Goal: Find specific page/section

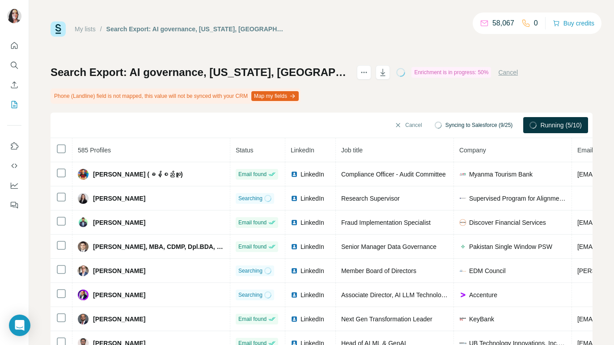
click at [421, 39] on div "My lists / Search Export: AI governance, [US_STATE], [GEOGRAPHIC_DATA], [US_STA…" at bounding box center [322, 197] width 542 height 353
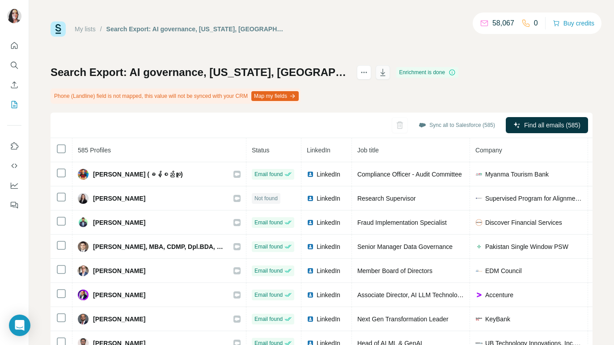
click at [387, 70] on icon "button" at bounding box center [382, 72] width 9 height 9
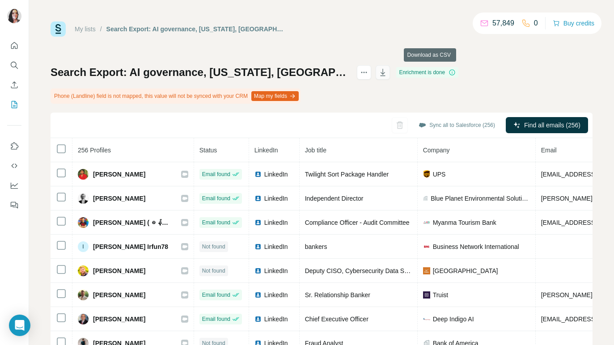
click at [387, 75] on icon "button" at bounding box center [382, 72] width 9 height 9
